Goal: Navigation & Orientation: Go to known website

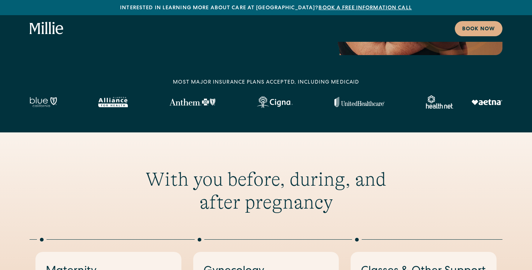
scroll to position [6, 0]
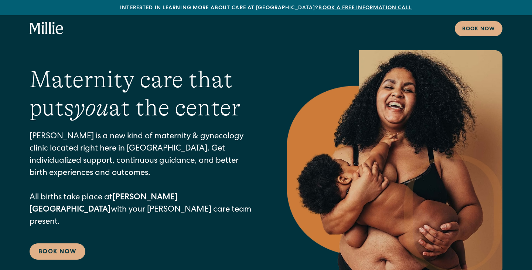
click at [54, 35] on icon "home" at bounding box center [47, 28] width 34 height 13
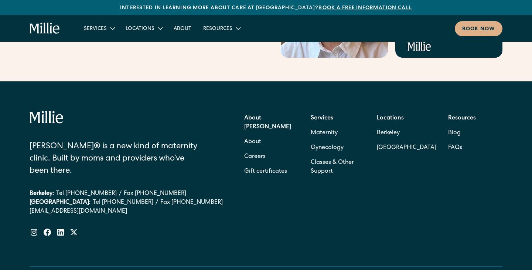
scroll to position [3048, 0]
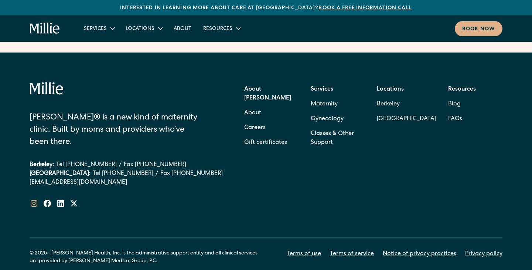
click at [34, 199] on icon at bounding box center [34, 203] width 9 height 9
